Goal: Task Accomplishment & Management: Manage account settings

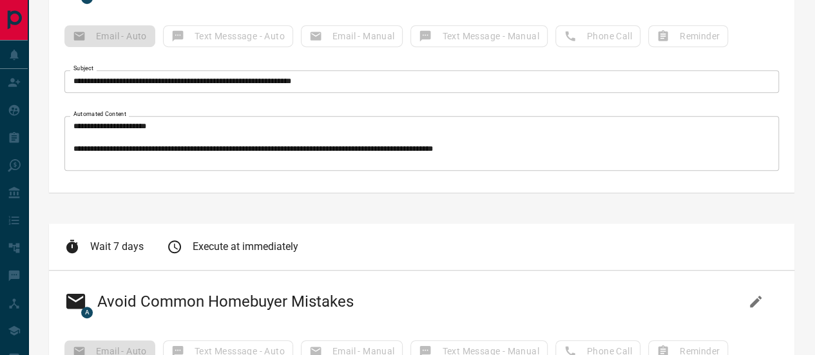
scroll to position [262, 0]
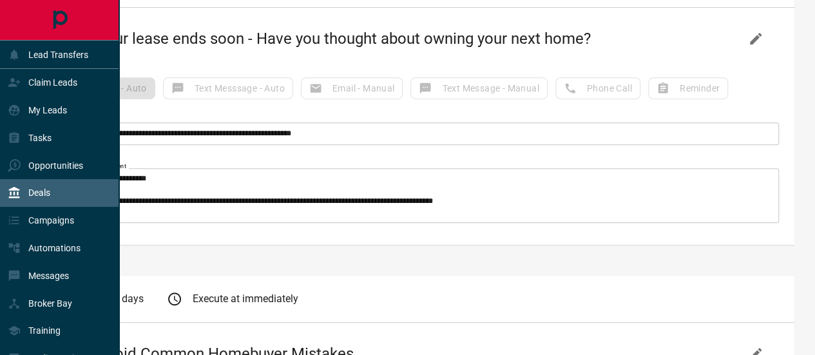
click at [32, 194] on p "Deals" at bounding box center [39, 192] width 22 height 10
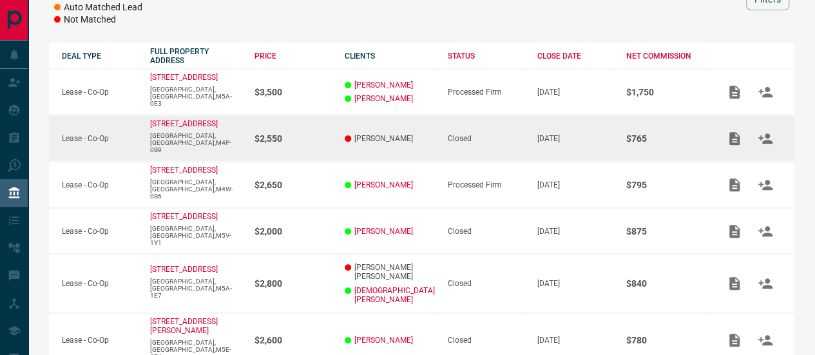
scroll to position [193, 0]
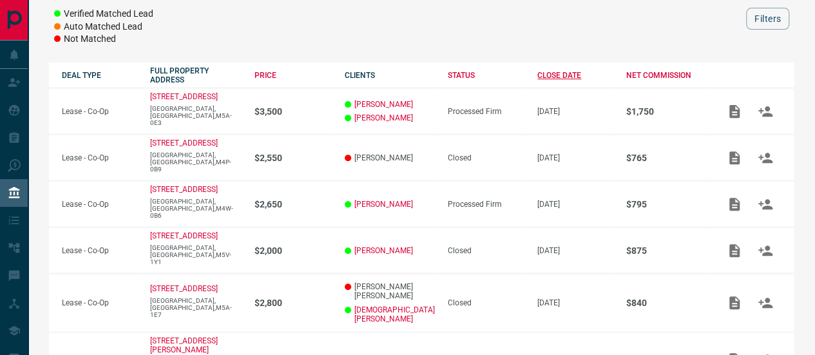
click at [560, 71] on div "CLOSE DATE" at bounding box center [575, 75] width 76 height 9
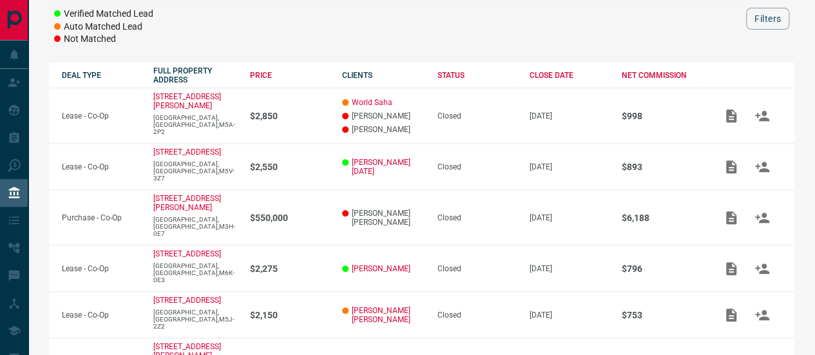
click at [551, 62] on th "CLOSE DATE" at bounding box center [563, 75] width 92 height 26
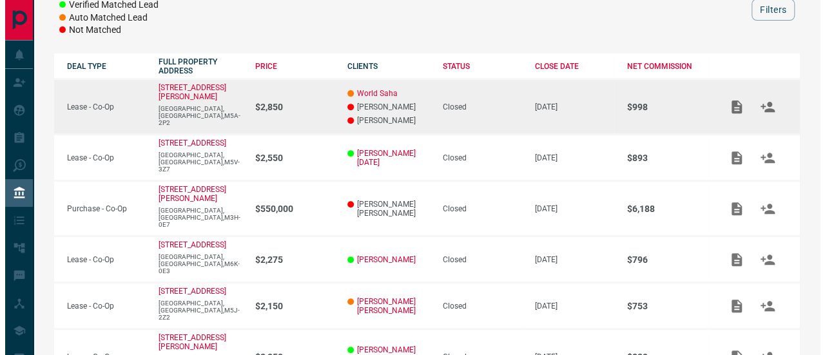
scroll to position [258, 0]
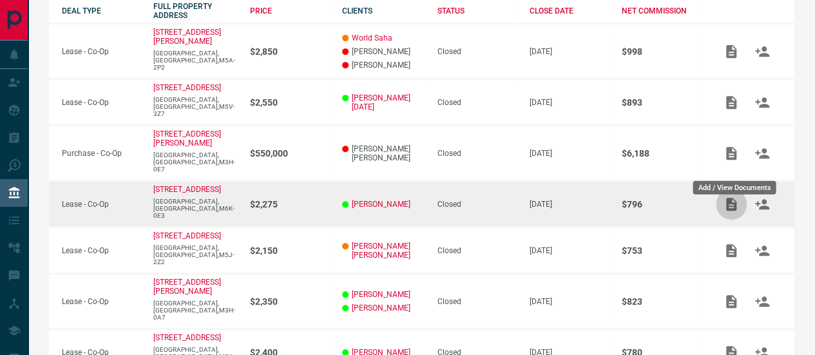
click at [729, 198] on icon "Add / View Documents" at bounding box center [731, 204] width 10 height 13
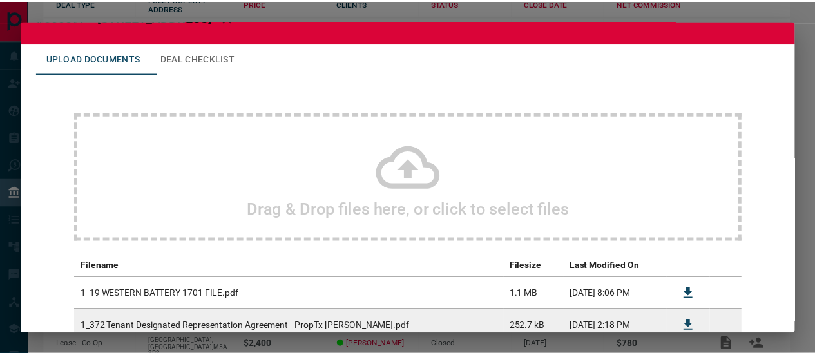
scroll to position [0, 0]
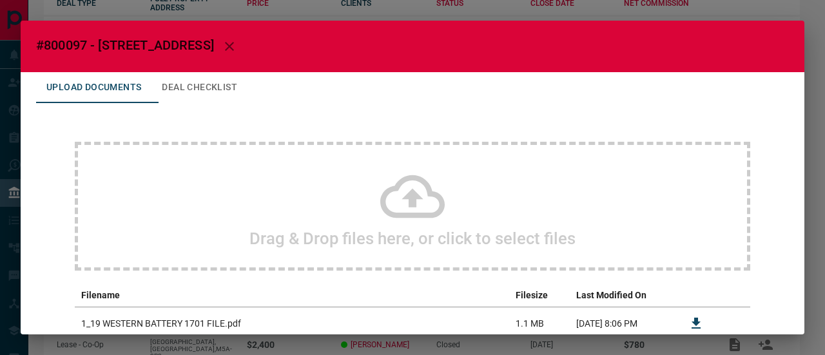
click at [237, 44] on icon "button" at bounding box center [229, 46] width 15 height 15
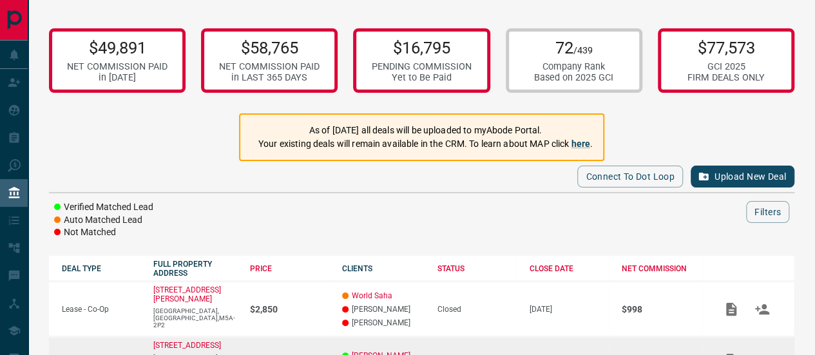
scroll to position [129, 0]
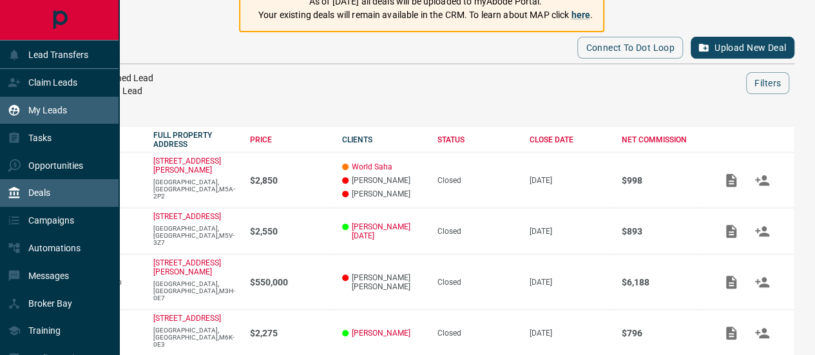
click at [39, 108] on p "My Leads" at bounding box center [47, 110] width 39 height 10
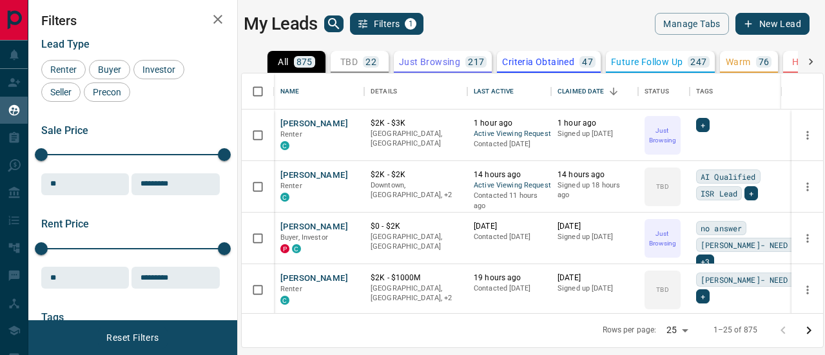
scroll to position [231, 571]
click at [358, 60] on div "TBD 22" at bounding box center [359, 62] width 39 height 12
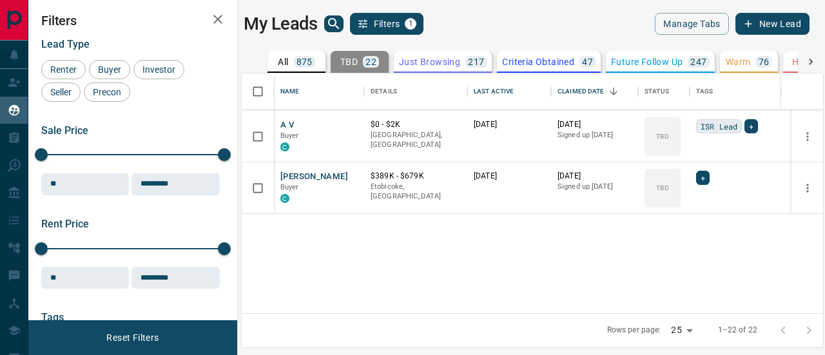
scroll to position [0, 0]
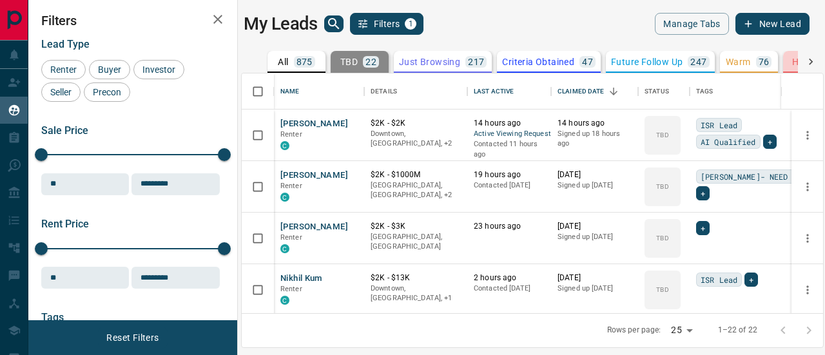
click at [786, 60] on button "HOT 17" at bounding box center [812, 62] width 58 height 22
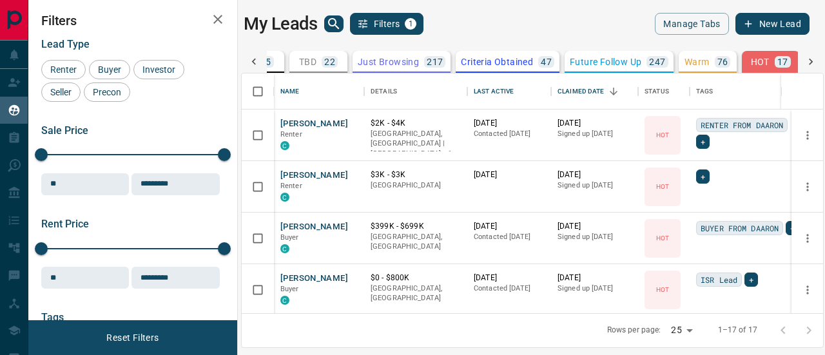
click at [331, 23] on icon "search button" at bounding box center [333, 23] width 15 height 15
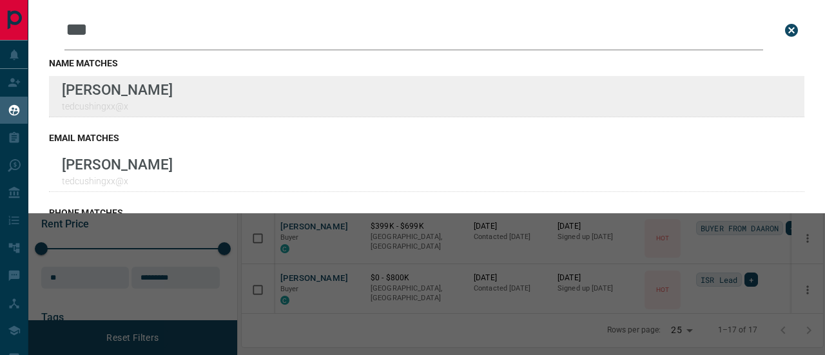
type input "***"
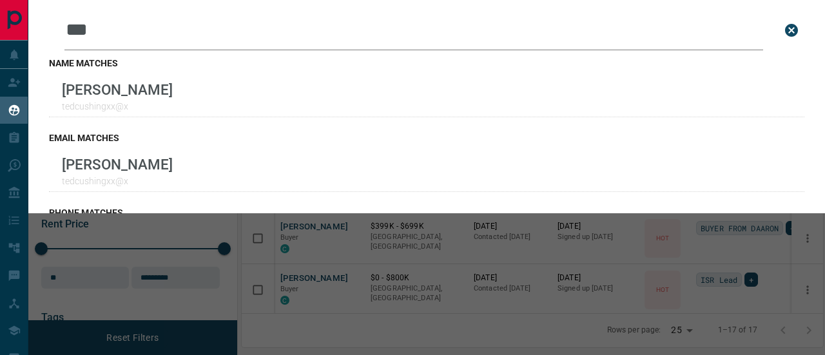
click at [783, 30] on icon "close search bar" at bounding box center [790, 30] width 15 height 15
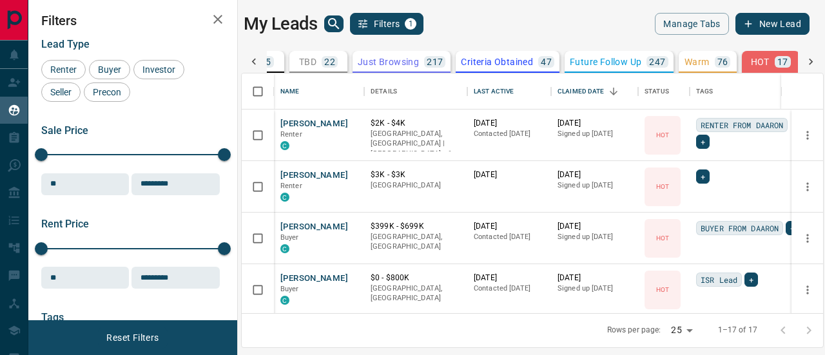
click at [255, 60] on icon at bounding box center [253, 61] width 13 height 13
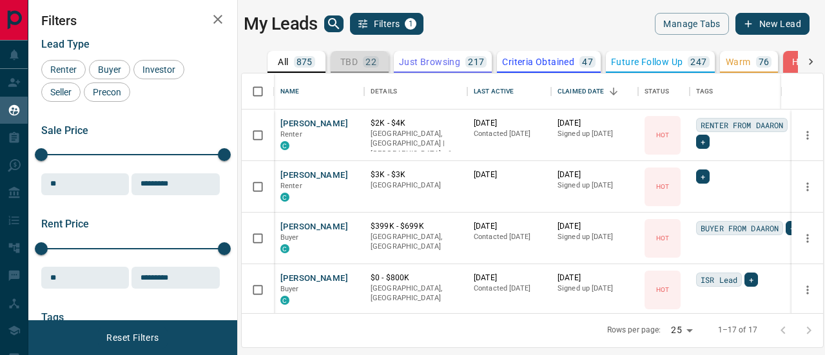
click at [349, 62] on p "TBD" at bounding box center [348, 61] width 17 height 9
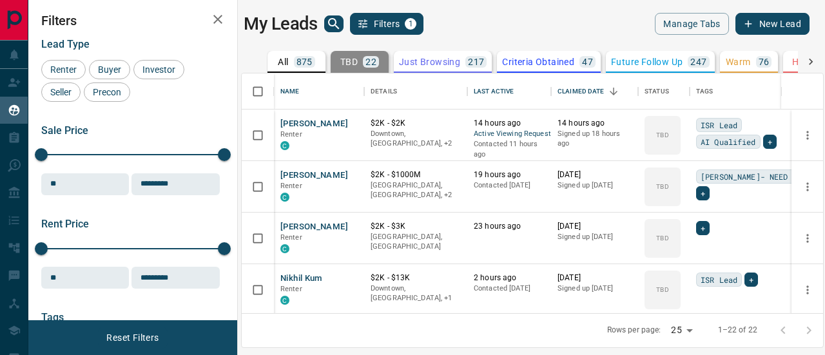
scroll to position [0, 27]
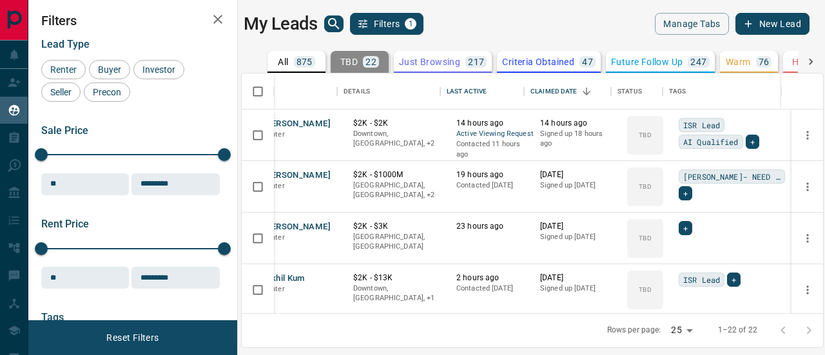
click at [807, 62] on icon at bounding box center [810, 61] width 13 height 13
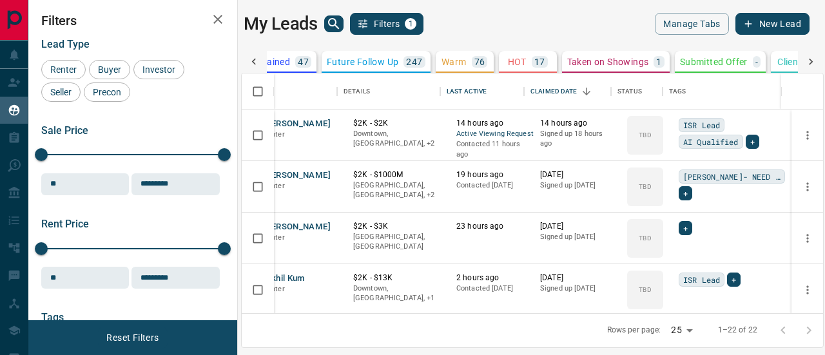
click at [807, 62] on div "All 875 TBD 22 Do Not Contact - Not Responsive 124 Bogus 67 Just Browsing 217 C…" at bounding box center [532, 62] width 582 height 22
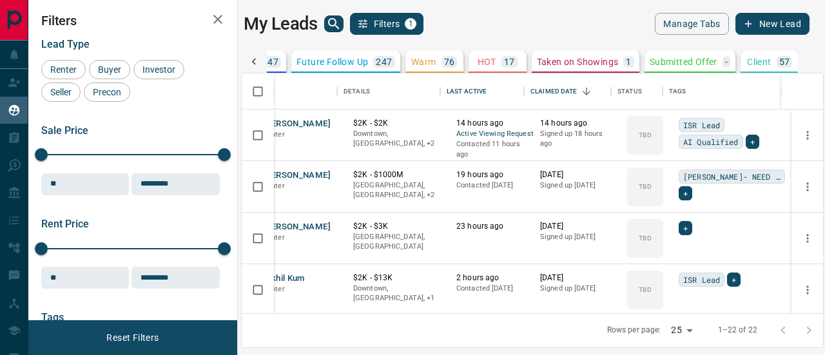
click at [769, 64] on p "Client" at bounding box center [759, 61] width 24 height 9
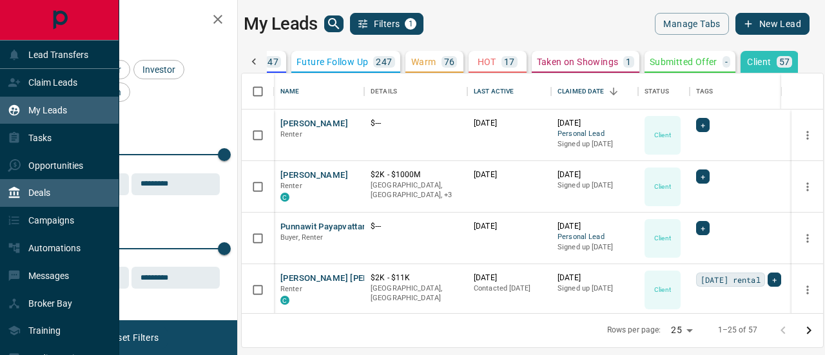
click at [33, 193] on p "Deals" at bounding box center [39, 192] width 22 height 10
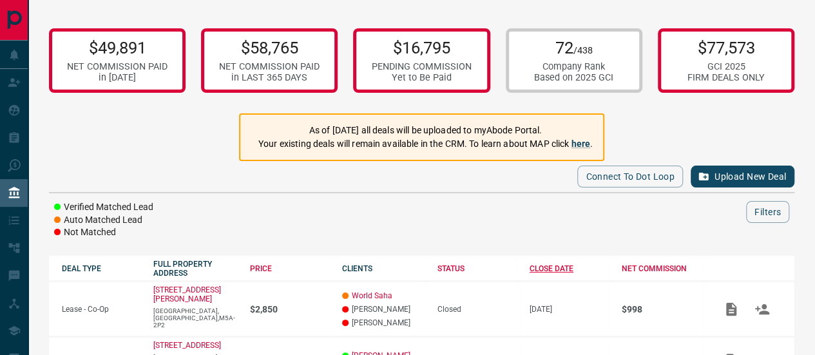
click at [557, 264] on div "CLOSE DATE" at bounding box center [569, 268] width 79 height 9
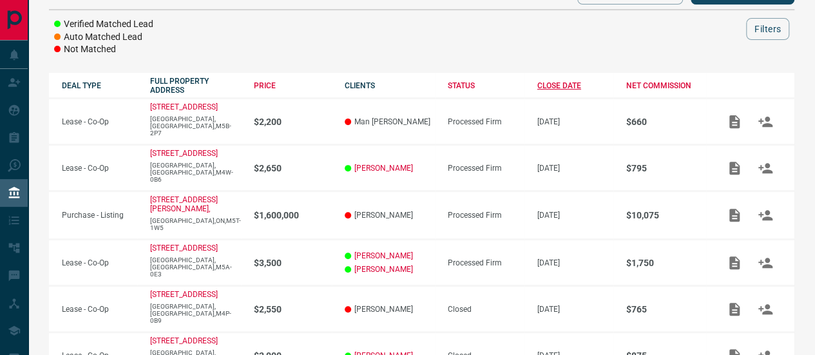
scroll to position [193, 0]
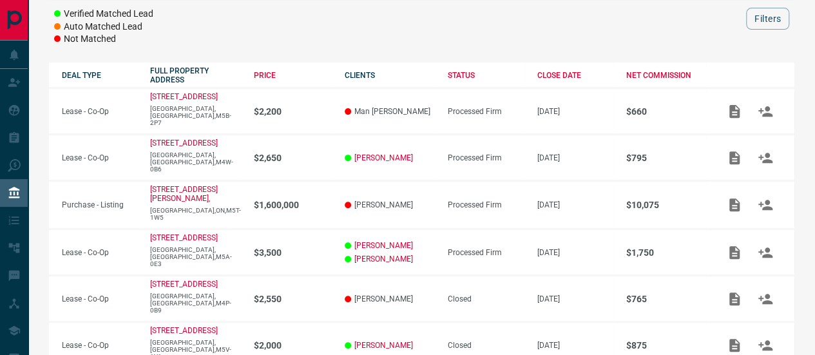
click at [559, 62] on th "CLOSE DATE" at bounding box center [568, 75] width 89 height 26
click at [557, 71] on div "CLOSE DATE" at bounding box center [575, 75] width 76 height 9
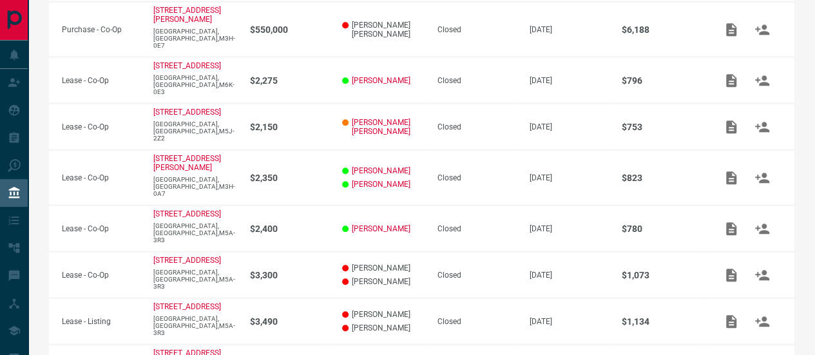
scroll to position [387, 0]
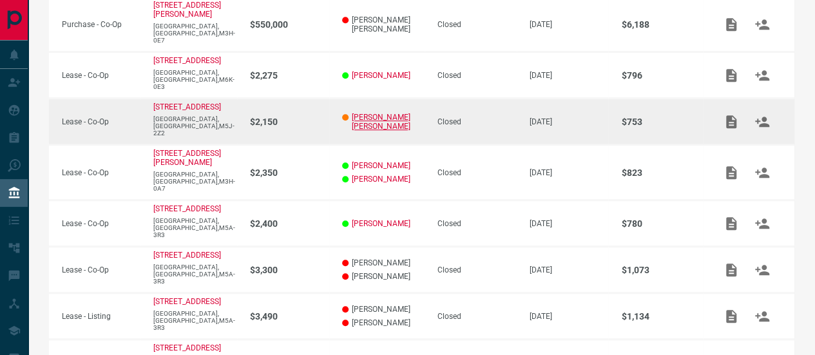
click at [374, 113] on link "[PERSON_NAME] [PERSON_NAME]" at bounding box center [388, 122] width 73 height 18
